Goal: Find specific page/section: Find specific page/section

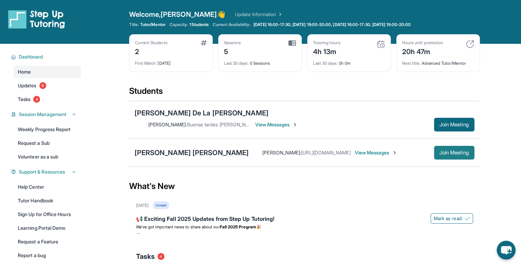
click at [442, 151] on span "Join Meeting" at bounding box center [453, 153] width 29 height 4
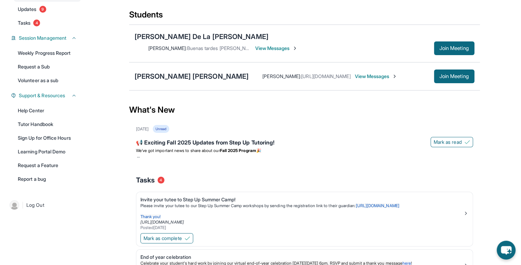
scroll to position [74, 0]
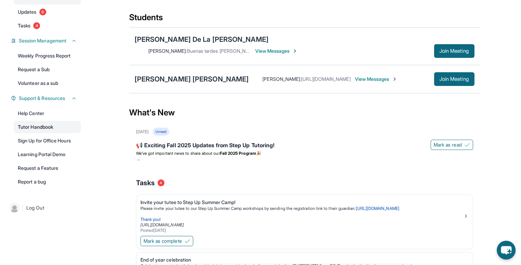
click at [52, 129] on link "Tutor Handbook" at bounding box center [47, 127] width 67 height 12
click at [446, 77] on span "Join Meeting" at bounding box center [453, 79] width 29 height 4
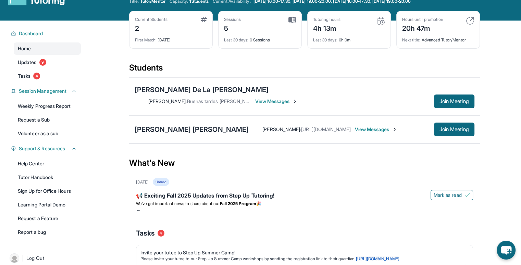
scroll to position [0, 0]
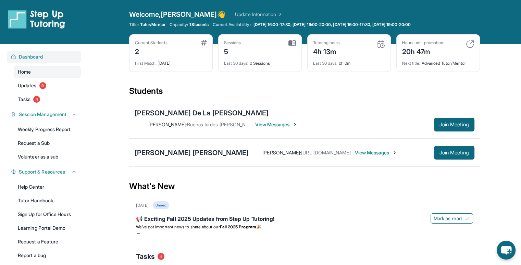
click at [37, 55] on span "Dashboard" at bounding box center [31, 56] width 24 height 7
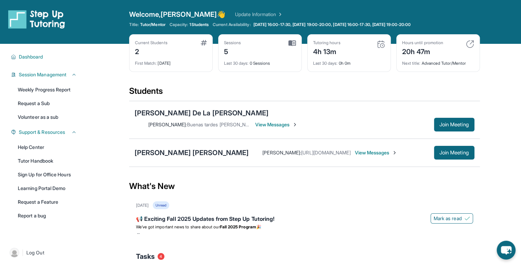
click at [354, 149] on span "View Messages" at bounding box center [375, 152] width 43 height 7
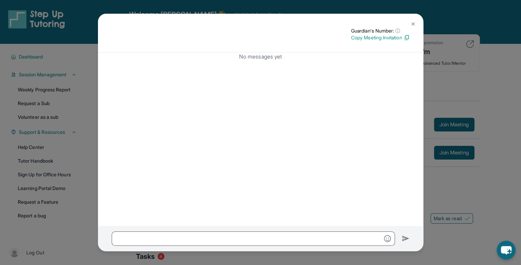
click at [412, 19] on button at bounding box center [413, 24] width 14 height 14
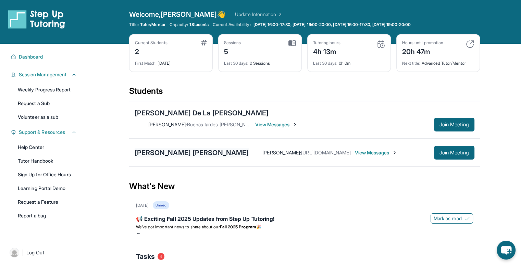
click at [193, 148] on div "[PERSON_NAME] [PERSON_NAME]" at bounding box center [192, 153] width 114 height 10
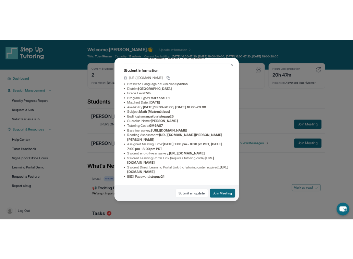
scroll to position [76, 246]
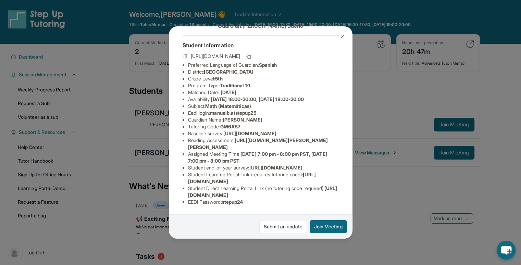
drag, startPoint x: 186, startPoint y: 97, endPoint x: 316, endPoint y: 112, distance: 131.3
click at [316, 112] on div "Lorena Bueno Simon Guardian: Manuel Bueno Student Information https://student-p…" at bounding box center [260, 132] width 183 height 212
copy span "https://airtable.com/apprlfn8WjpjBUn2G/shrK0QR6AaNyG5psY?prefill_Type%20of%20Fo…"
click at [344, 33] on button at bounding box center [342, 37] width 14 height 14
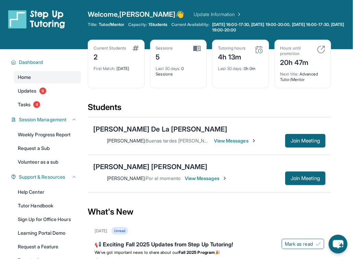
click at [192, 48] on div "Sessions 5" at bounding box center [178, 54] width 45 height 16
click at [168, 53] on div "5" at bounding box center [164, 56] width 17 height 11
click at [167, 65] on div "Last 30 days : 0 Sessions" at bounding box center [178, 69] width 45 height 15
click at [114, 53] on div "2" at bounding box center [109, 56] width 33 height 11
click at [242, 66] on span "Last 30 days :" at bounding box center [230, 68] width 25 height 5
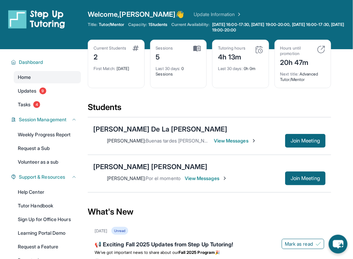
click at [191, 67] on div "Last 30 days : 0 Sessions" at bounding box center [178, 69] width 45 height 15
click at [198, 48] on img at bounding box center [197, 49] width 8 height 6
click at [309, 50] on div "Hours until promotion" at bounding box center [296, 51] width 33 height 11
click at [326, 46] on div "Hours until promotion 20h 47m Next title : Advanced Tutor/Mentor" at bounding box center [302, 64] width 57 height 49
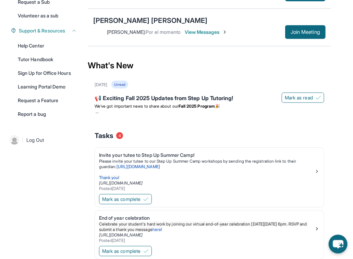
scroll to position [153, 0]
